Goal: Navigation & Orientation: Find specific page/section

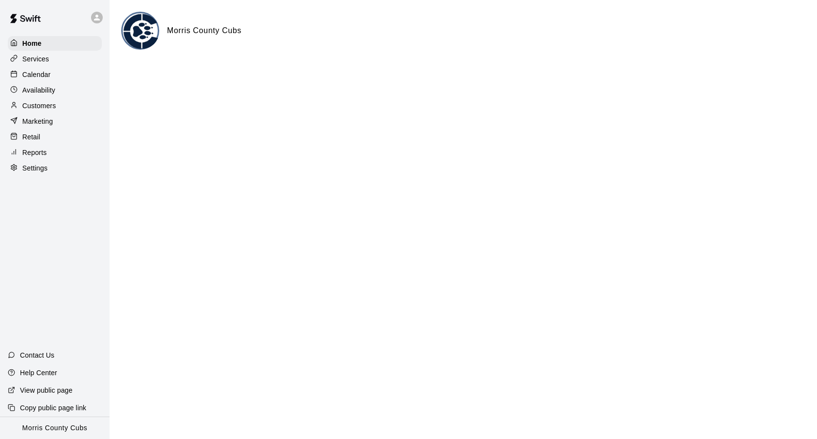
click at [96, 18] on icon at bounding box center [97, 17] width 9 height 9
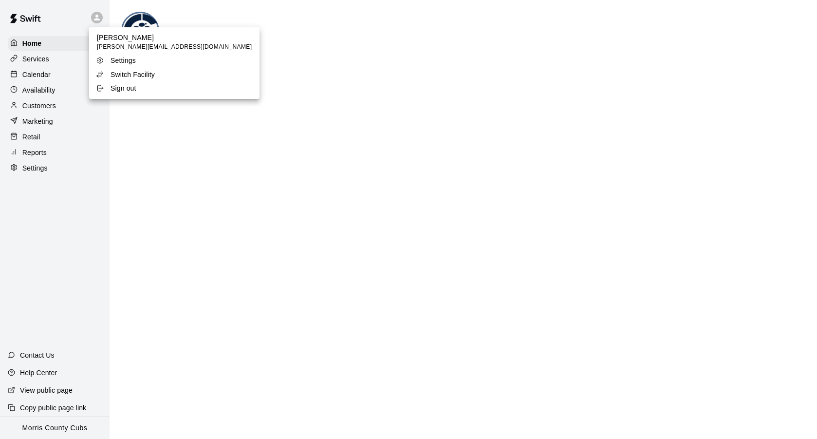
click at [125, 76] on p "Switch Facility" at bounding box center [133, 75] width 44 height 10
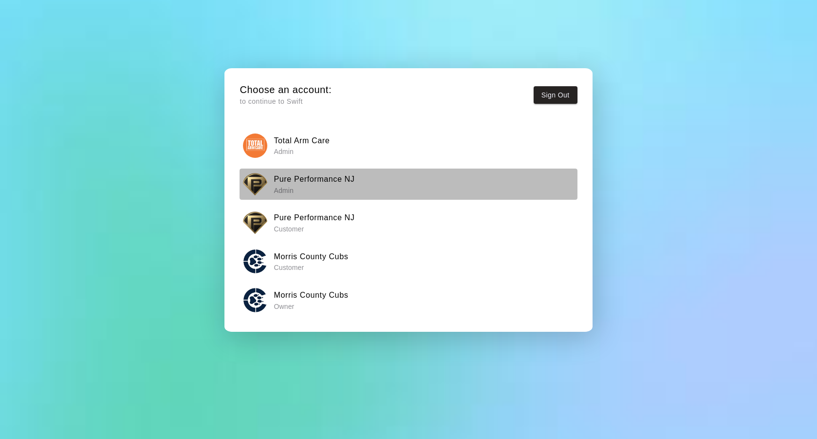
click at [299, 187] on p "Admin" at bounding box center [314, 191] width 81 height 10
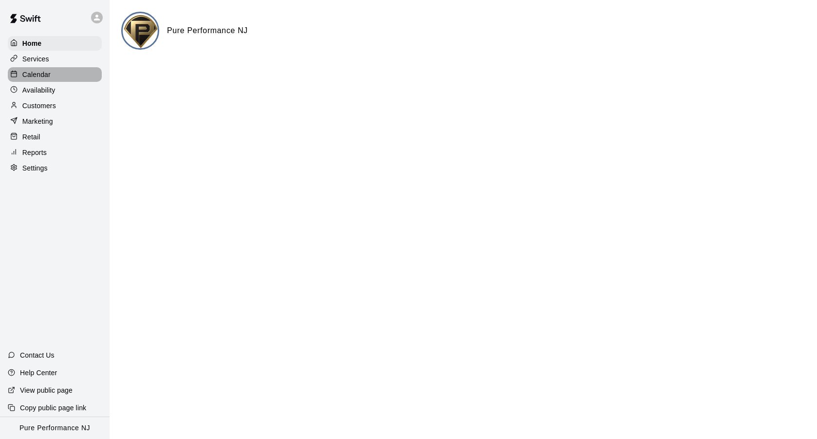
click at [29, 76] on p "Calendar" at bounding box center [36, 75] width 28 height 10
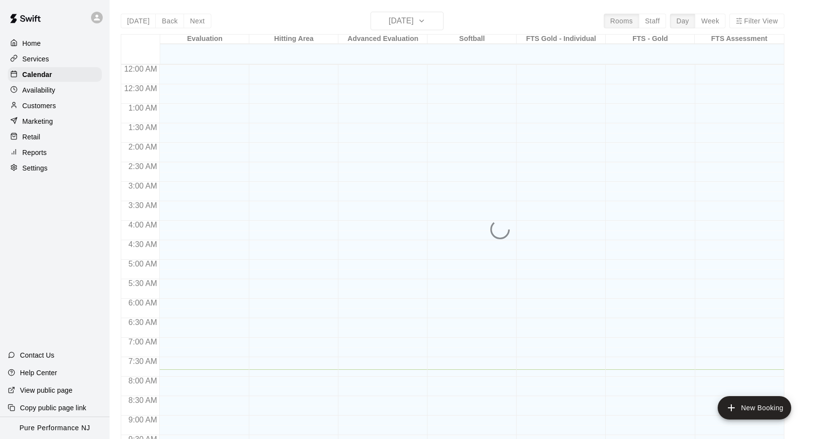
scroll to position [305, 0]
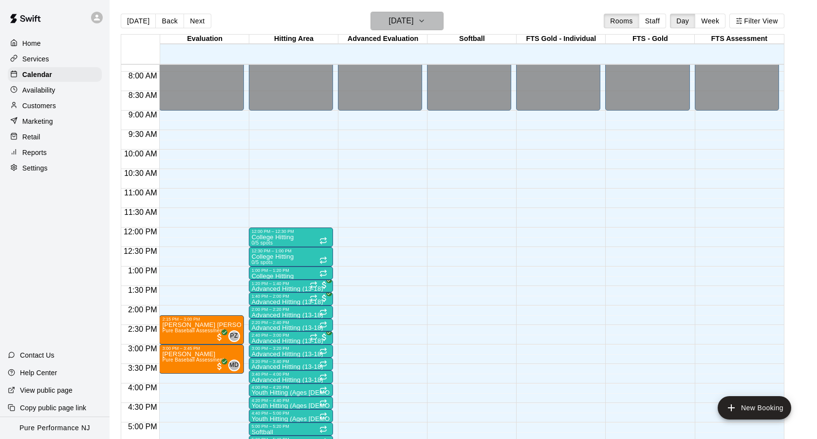
click at [424, 22] on icon "button" at bounding box center [422, 21] width 4 height 2
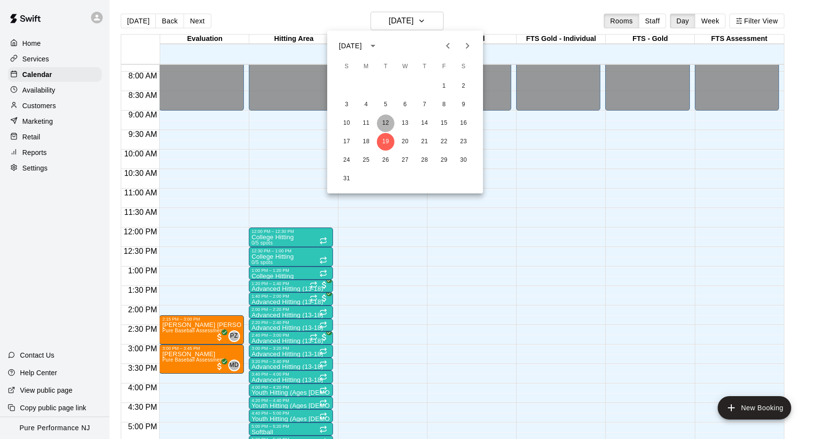
click at [386, 127] on button "12" at bounding box center [386, 123] width 18 height 18
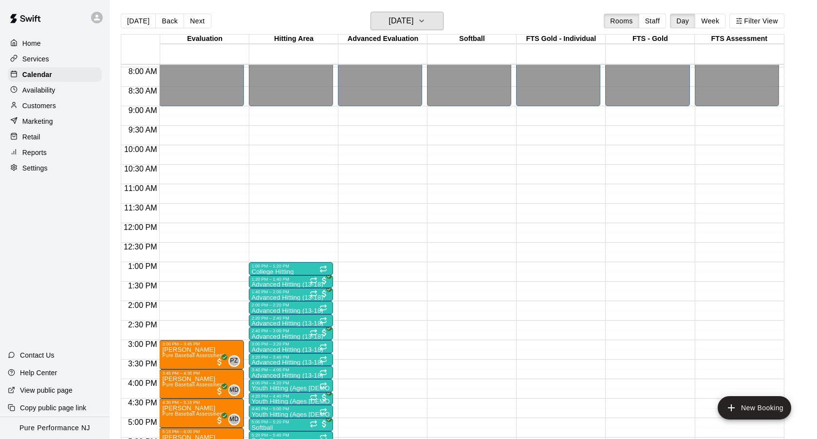
scroll to position [260, 0]
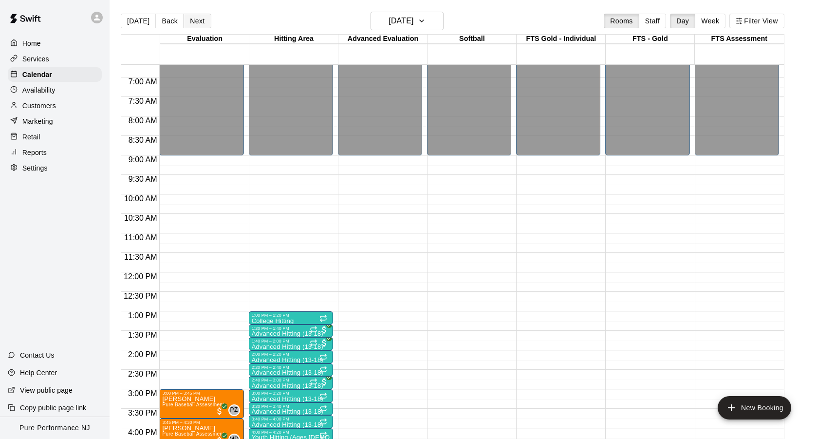
click at [197, 24] on button "Next" at bounding box center [197, 21] width 27 height 15
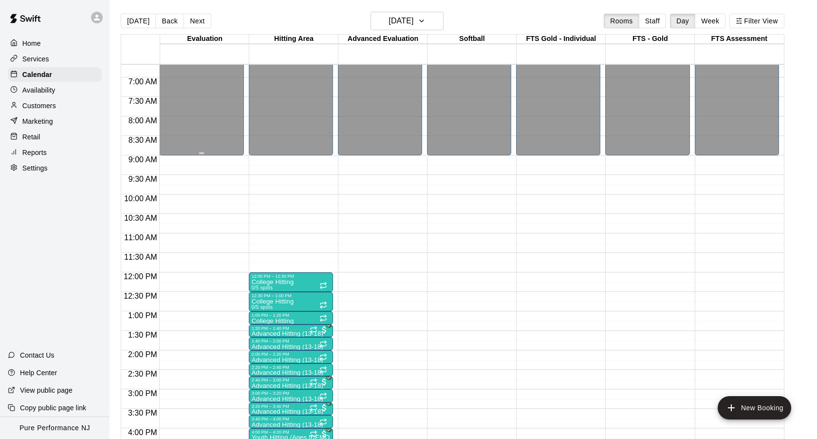
scroll to position [330, 0]
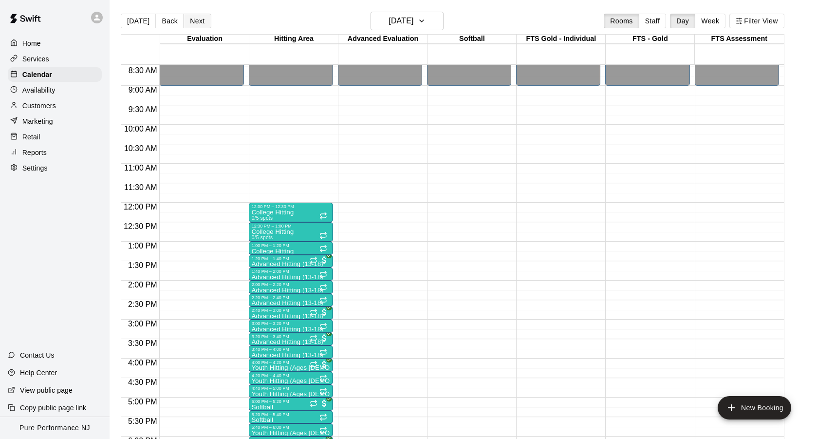
click at [197, 19] on button "Next" at bounding box center [197, 21] width 27 height 15
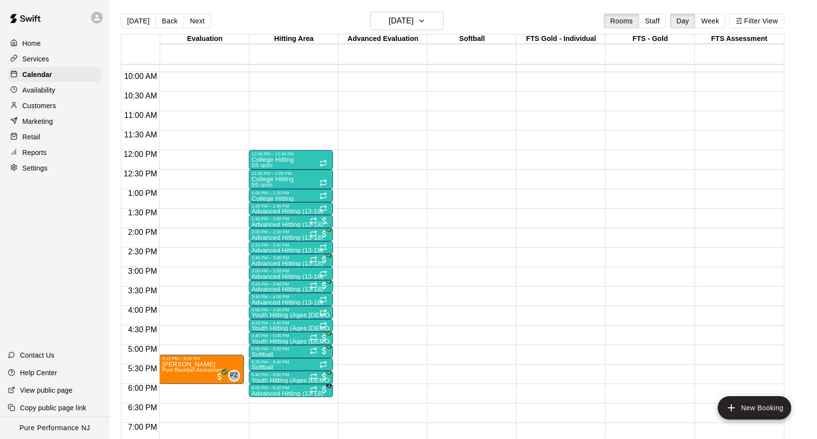
scroll to position [383, 0]
